Goal: Check status: Check status

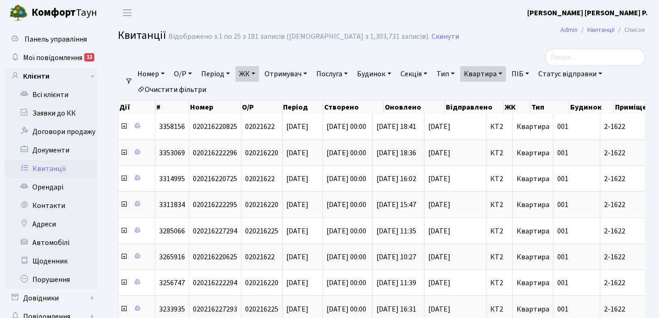
select select "25"
drag, startPoint x: 510, startPoint y: 73, endPoint x: 507, endPoint y: 86, distance: 13.8
click at [506, 73] on link "Квартира" at bounding box center [483, 74] width 46 height 16
click at [505, 90] on input "2-1622" at bounding box center [488, 92] width 54 height 18
type input "2"
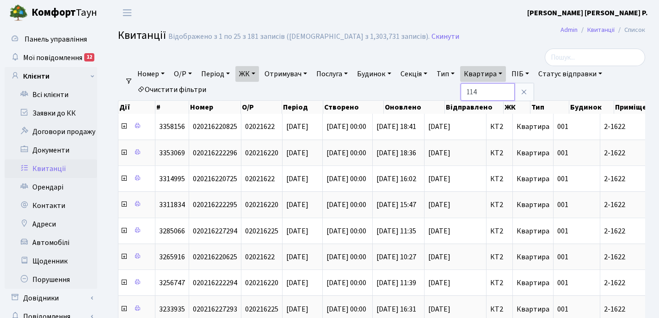
type input "114"
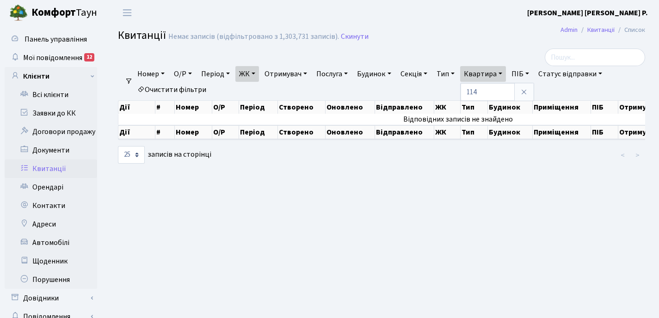
click at [256, 74] on link "ЖК" at bounding box center [247, 74] width 24 height 16
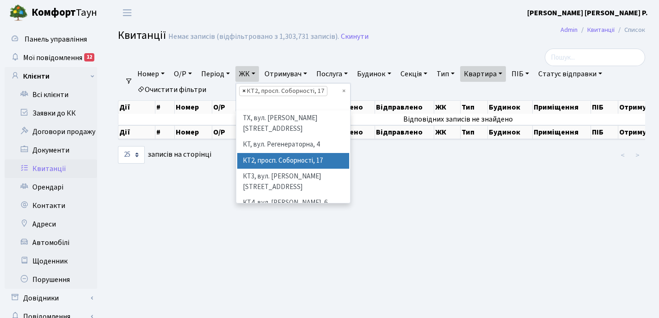
click at [246, 91] on span "×" at bounding box center [243, 90] width 3 height 9
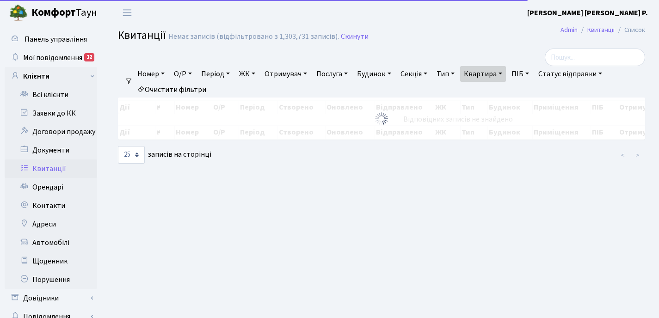
click at [259, 72] on link "ЖК" at bounding box center [247, 74] width 24 height 16
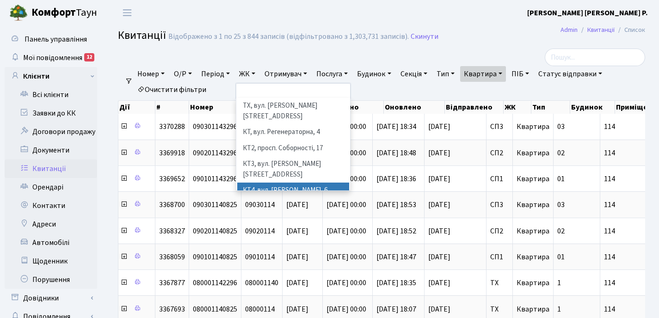
click at [267, 183] on li "КТ4, вул. [PERSON_NAME], 6" at bounding box center [293, 191] width 112 height 16
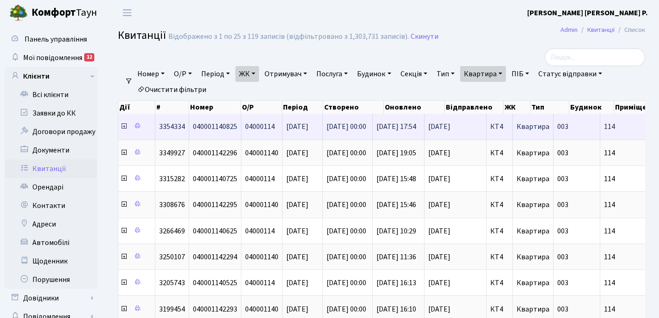
click at [123, 128] on icon at bounding box center [123, 126] width 7 height 7
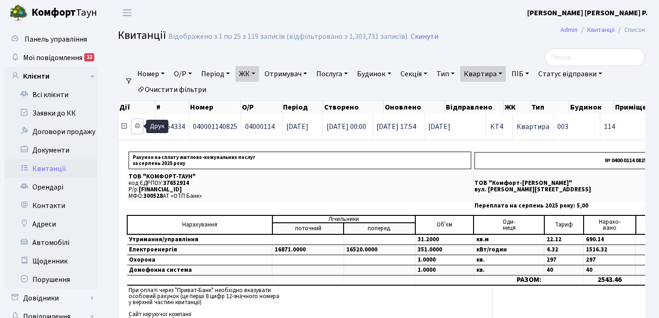
click at [139, 126] on icon at bounding box center [137, 126] width 6 height 6
click at [123, 129] on icon at bounding box center [123, 126] width 7 height 7
